Goal: Complete application form

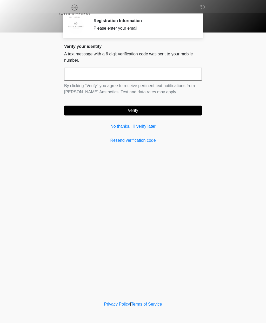
click at [123, 142] on link "Resend verification code" at bounding box center [133, 140] width 138 height 6
click at [203, 8] on icon at bounding box center [203, 7] width 5 height 5
click at [95, 30] on div "Please enter your email" at bounding box center [144, 28] width 101 height 6
click at [120, 129] on link "No thanks, I'll verify later" at bounding box center [133, 126] width 138 height 6
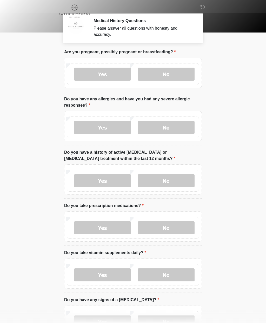
click at [155, 70] on label "No" at bounding box center [166, 74] width 57 height 13
click at [158, 132] on label "No" at bounding box center [166, 127] width 57 height 13
click at [157, 180] on label "No" at bounding box center [166, 180] width 57 height 13
click at [159, 231] on label "No" at bounding box center [166, 227] width 57 height 13
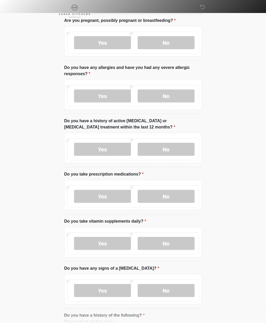
scroll to position [35, 0]
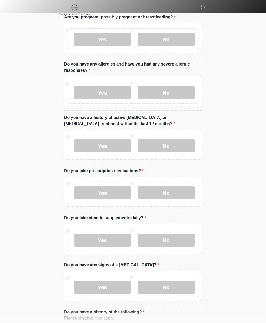
click at [160, 242] on label "No" at bounding box center [166, 240] width 57 height 13
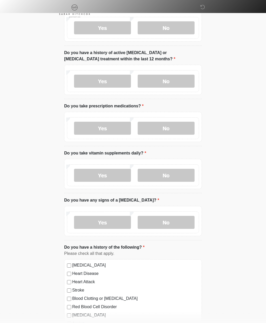
scroll to position [100, 0]
click at [157, 228] on label "No" at bounding box center [166, 221] width 57 height 13
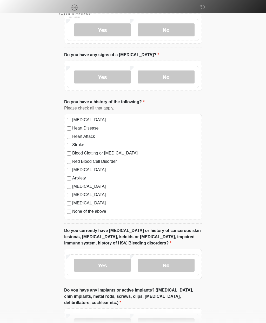
scroll to position [246, 0]
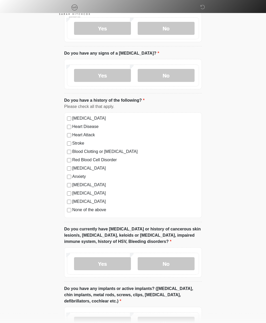
click at [155, 263] on label "No" at bounding box center [166, 263] width 57 height 13
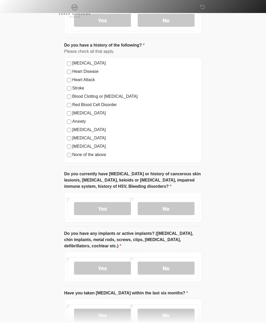
scroll to position [302, 0]
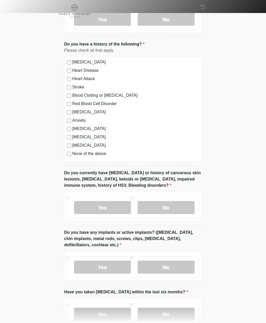
click at [152, 268] on label "No" at bounding box center [166, 267] width 57 height 13
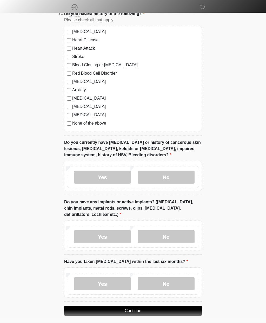
scroll to position [332, 0]
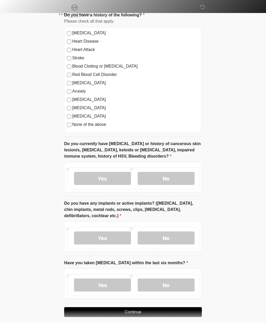
click at [154, 289] on label "No" at bounding box center [166, 285] width 57 height 13
click at [114, 314] on button "Continue" at bounding box center [133, 312] width 138 height 10
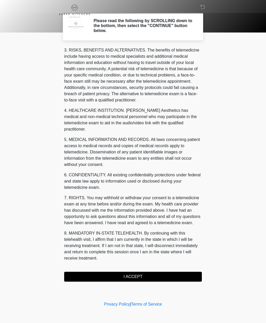
scroll to position [89, 0]
click at [116, 278] on button "I ACCEPT" at bounding box center [133, 277] width 138 height 10
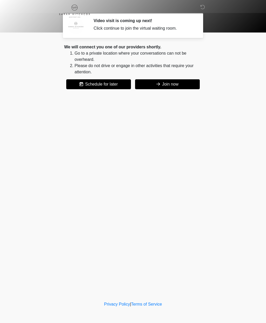
click at [186, 85] on button "Join now" at bounding box center [167, 84] width 65 height 10
